Goal: Download file/media

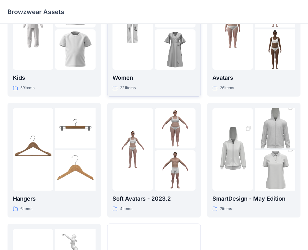
scroll to position [31, 0]
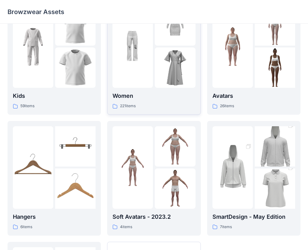
click at [192, 79] on img at bounding box center [175, 68] width 40 height 40
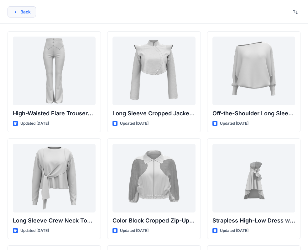
click at [35, 14] on button "Back" at bounding box center [22, 11] width 28 height 11
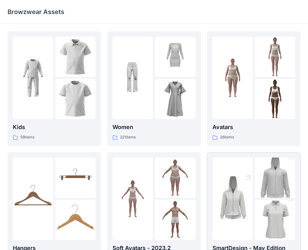
click at [263, 178] on img at bounding box center [274, 178] width 40 height 61
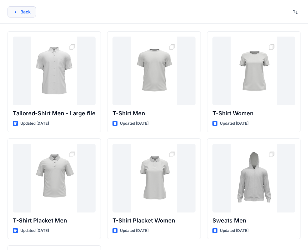
click at [17, 13] on icon "button" at bounding box center [15, 11] width 5 height 5
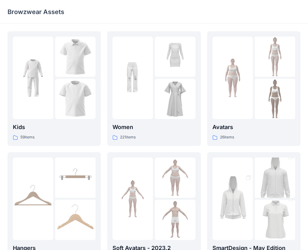
scroll to position [31, 0]
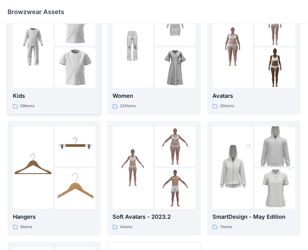
click at [46, 62] on img at bounding box center [33, 47] width 40 height 40
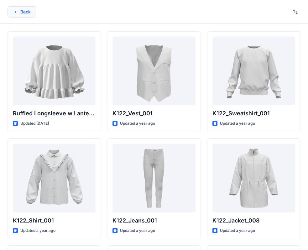
click at [15, 13] on icon "button" at bounding box center [15, 11] width 5 height 5
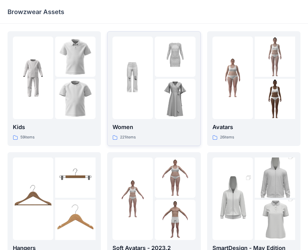
click at [163, 94] on img at bounding box center [175, 99] width 40 height 40
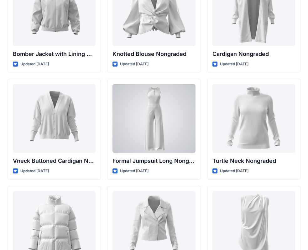
scroll to position [5915, 0]
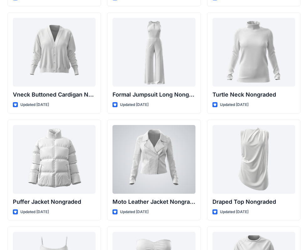
click at [177, 147] on div at bounding box center [153, 159] width 83 height 69
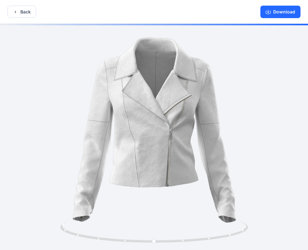
click at [27, 18] on div "Back Download" at bounding box center [154, 12] width 308 height 24
click at [26, 16] on button "Back" at bounding box center [22, 12] width 28 height 12
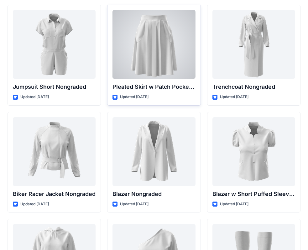
scroll to position [6354, 0]
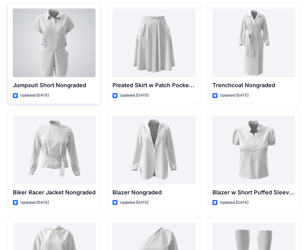
click at [78, 48] on div at bounding box center [54, 42] width 83 height 69
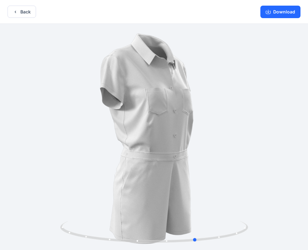
drag, startPoint x: 206, startPoint y: 238, endPoint x: 60, endPoint y: 194, distance: 152.0
click at [60, 194] on div at bounding box center [154, 138] width 308 height 228
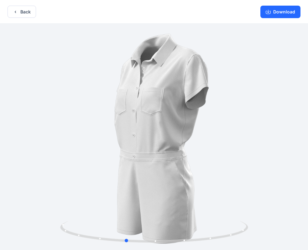
drag, startPoint x: 184, startPoint y: 195, endPoint x: 113, endPoint y: 207, distance: 71.8
click at [113, 207] on div at bounding box center [154, 138] width 308 height 228
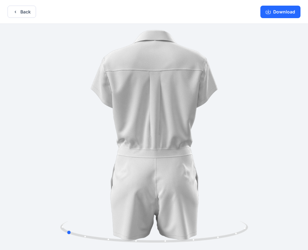
drag, startPoint x: 223, startPoint y: 196, endPoint x: 153, endPoint y: 192, distance: 70.2
click at [153, 192] on div at bounding box center [154, 138] width 308 height 228
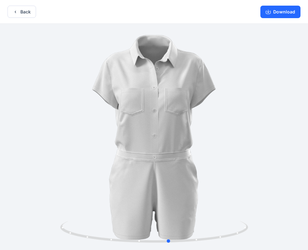
drag, startPoint x: 213, startPoint y: 181, endPoint x: 128, endPoint y: 172, distance: 85.0
click at [128, 172] on div at bounding box center [154, 138] width 308 height 228
drag, startPoint x: 193, startPoint y: 185, endPoint x: 146, endPoint y: 177, distance: 48.0
click at [146, 177] on div at bounding box center [154, 138] width 308 height 228
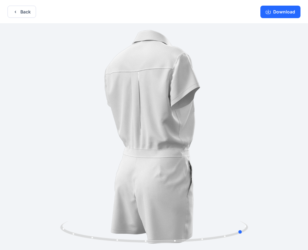
drag, startPoint x: 212, startPoint y: 168, endPoint x: 158, endPoint y: 176, distance: 53.7
click at [158, 177] on div at bounding box center [154, 138] width 308 height 228
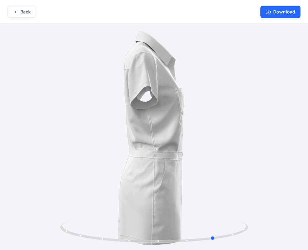
drag, startPoint x: 189, startPoint y: 179, endPoint x: 134, endPoint y: 175, distance: 55.6
click at [115, 175] on div at bounding box center [154, 138] width 308 height 228
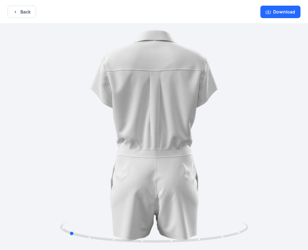
drag, startPoint x: 229, startPoint y: 177, endPoint x: 137, endPoint y: 181, distance: 92.8
click at [137, 181] on div at bounding box center [154, 138] width 308 height 228
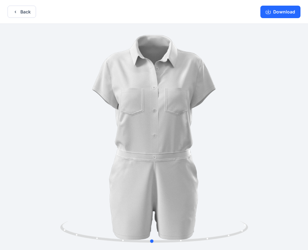
drag, startPoint x: 197, startPoint y: 189, endPoint x: 280, endPoint y: 205, distance: 84.4
click at [280, 205] on div at bounding box center [154, 138] width 308 height 228
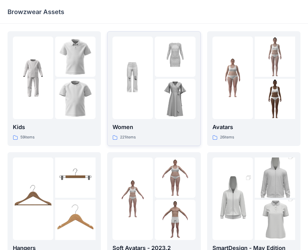
click at [165, 73] on img at bounding box center [175, 57] width 40 height 40
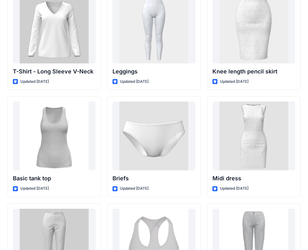
scroll to position [5107, 0]
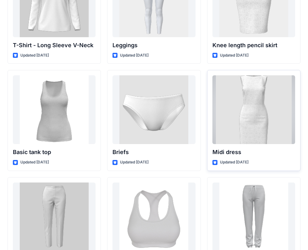
click at [270, 112] on div at bounding box center [253, 109] width 83 height 69
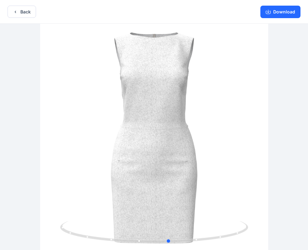
drag, startPoint x: 184, startPoint y: 195, endPoint x: 199, endPoint y: 185, distance: 18.1
click at [199, 185] on div at bounding box center [154, 138] width 308 height 228
click at [290, 16] on button "Download" at bounding box center [280, 12] width 40 height 13
